Goal: Obtain resource: Download file/media

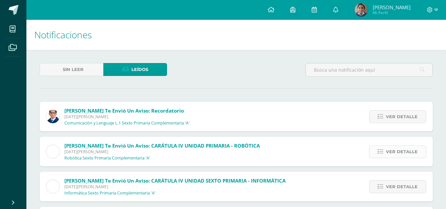
click at [400, 147] on span "Ver detalle" at bounding box center [402, 152] width 32 height 12
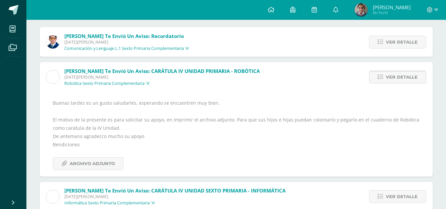
scroll to position [81, 0]
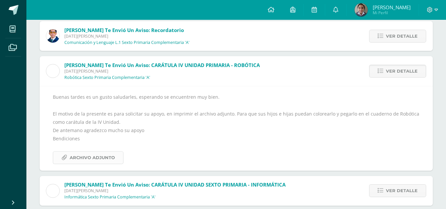
click at [95, 157] on span "Archivo Adjunto" at bounding box center [92, 158] width 45 height 12
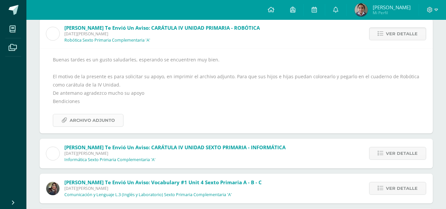
scroll to position [155, 0]
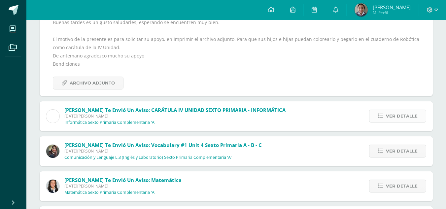
click at [395, 116] on span "Ver detalle" at bounding box center [402, 116] width 32 height 12
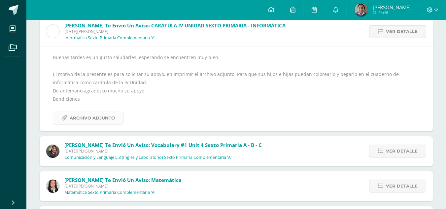
click at [97, 120] on span "Archivo Adjunto" at bounding box center [92, 118] width 45 height 12
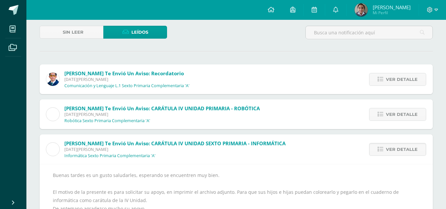
scroll to position [35, 0]
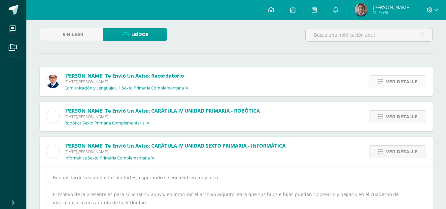
click at [393, 87] on span "Ver detalle" at bounding box center [402, 82] width 32 height 12
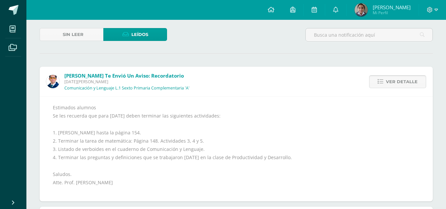
click at [386, 87] on link "Ver detalle" at bounding box center [397, 81] width 57 height 13
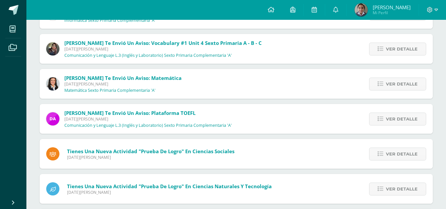
scroll to position [174, 0]
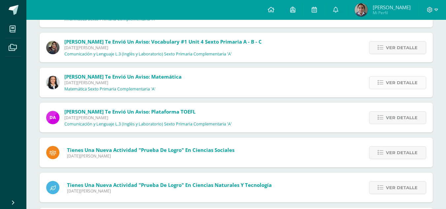
click at [391, 80] on span "Ver detalle" at bounding box center [402, 83] width 32 height 12
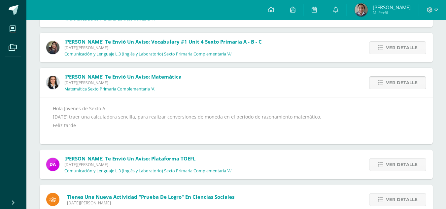
click at [396, 77] on span "Ver detalle" at bounding box center [402, 83] width 32 height 12
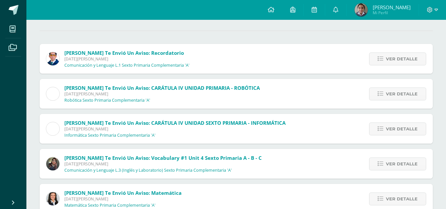
scroll to position [59, 0]
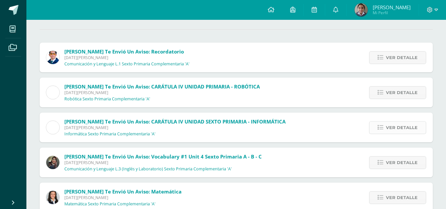
click at [394, 125] on span "Ver detalle" at bounding box center [402, 128] width 32 height 12
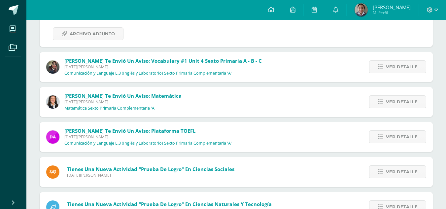
scroll to position [254, 0]
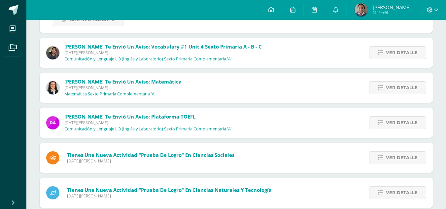
click at [219, 68] on div "[PERSON_NAME] te envió un aviso: Recordatorio [DATE][PERSON_NAME] Comunicación …" at bounding box center [237, 74] width 394 height 452
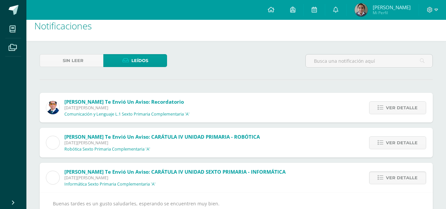
scroll to position [0, 0]
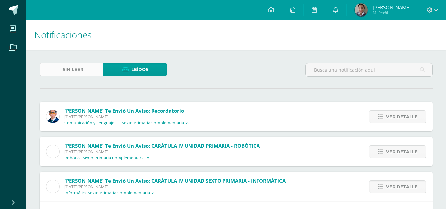
click at [72, 70] on span "Sin leer" at bounding box center [73, 69] width 21 height 12
